Goal: Task Accomplishment & Management: Complete application form

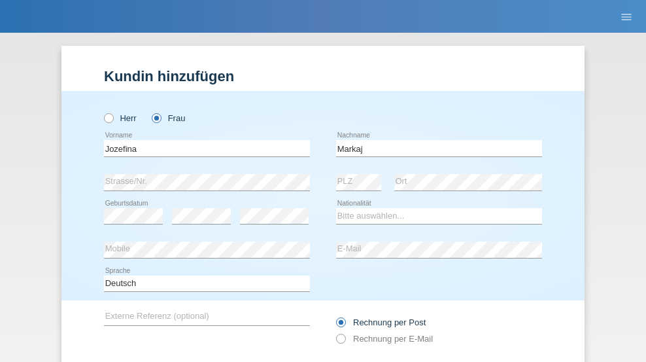
scroll to position [88, 0]
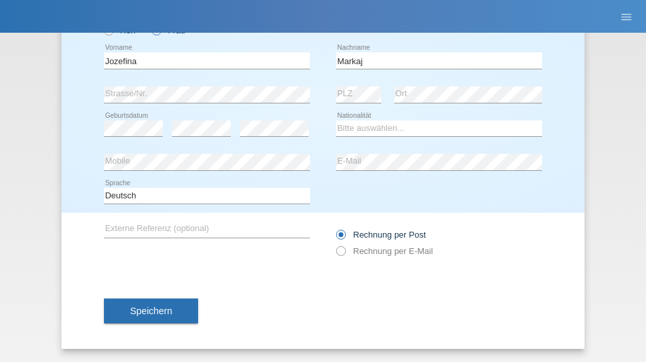
type input "Markaj"
select select "XK"
select select "C"
select select "05"
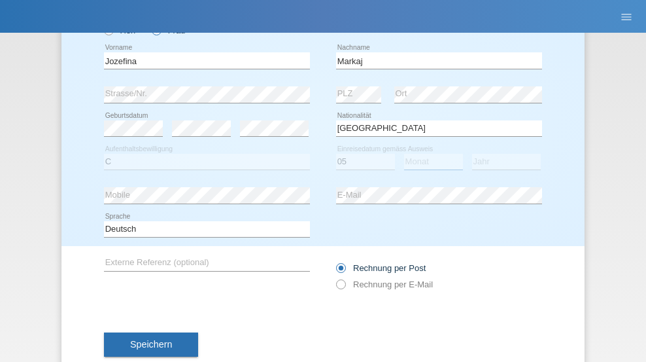
select select "07"
select select "2000"
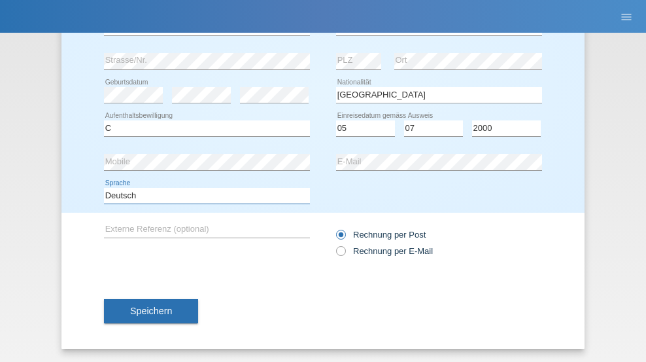
select select "en"
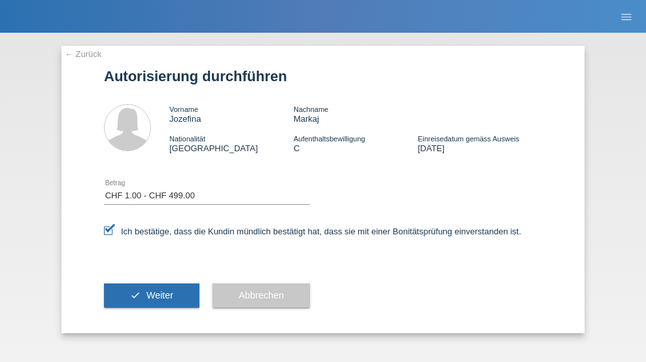
select select "1"
click at [152, 295] on span "Weiter" at bounding box center [160, 295] width 27 height 10
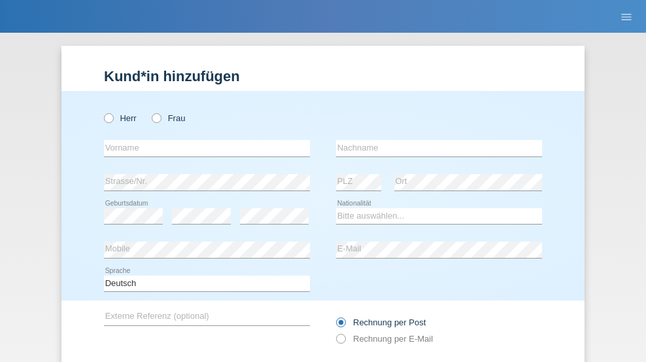
radio input "true"
click at [202, 140] on input "text" at bounding box center [207, 148] width 206 height 16
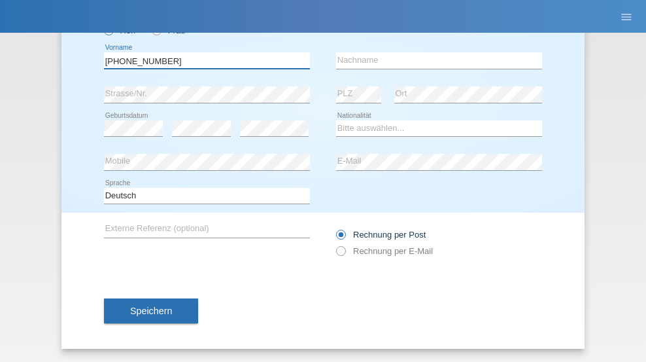
type input "[PHONE_NUMBER]"
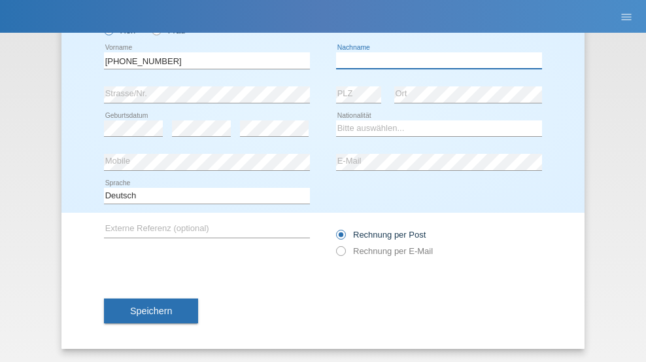
click at [434, 60] on input "text" at bounding box center [439, 60] width 206 height 16
type input "[PERSON_NAME]"
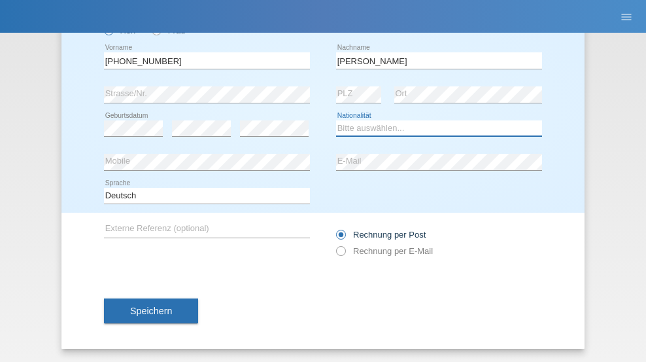
select select "CH"
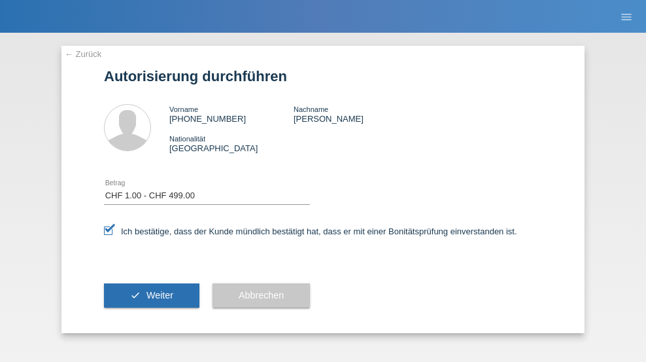
select select "1"
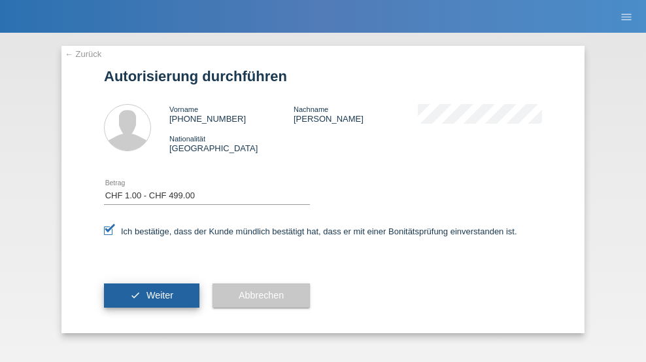
click at [152, 295] on span "Weiter" at bounding box center [160, 295] width 27 height 10
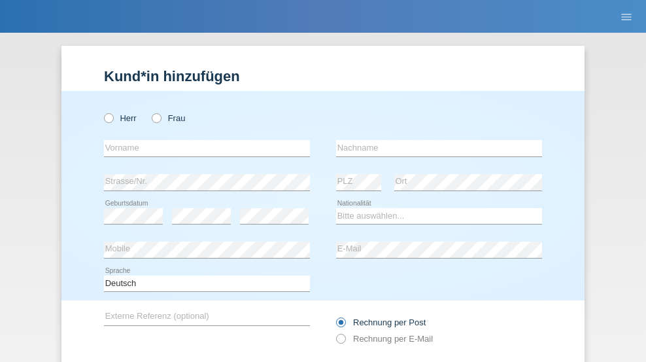
radio input "true"
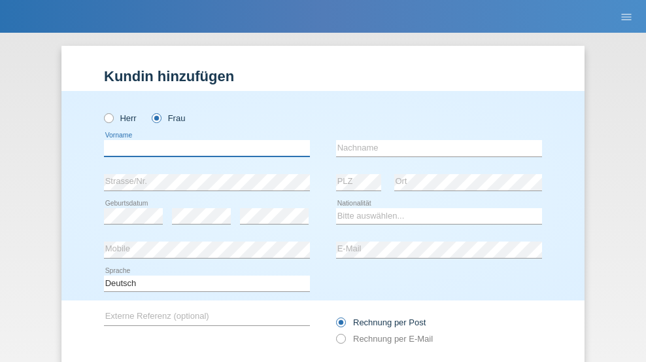
click at [202, 140] on input "text" at bounding box center [207, 148] width 206 height 16
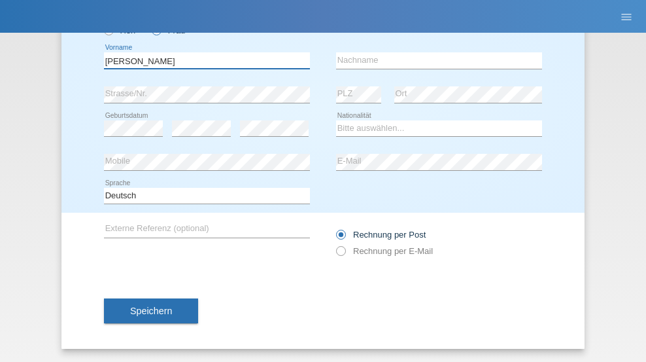
type input "Claudia"
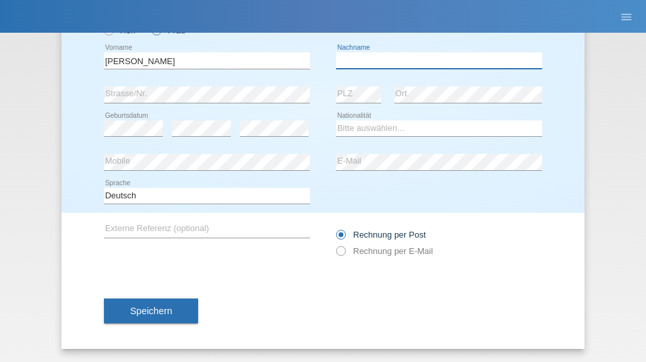
click at [434, 60] on input "text" at bounding box center [439, 60] width 206 height 16
type input "Stegmüller"
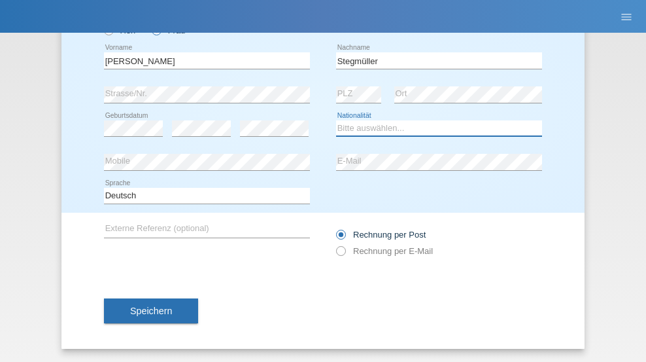
select select "CH"
